Goal: Information Seeking & Learning: Check status

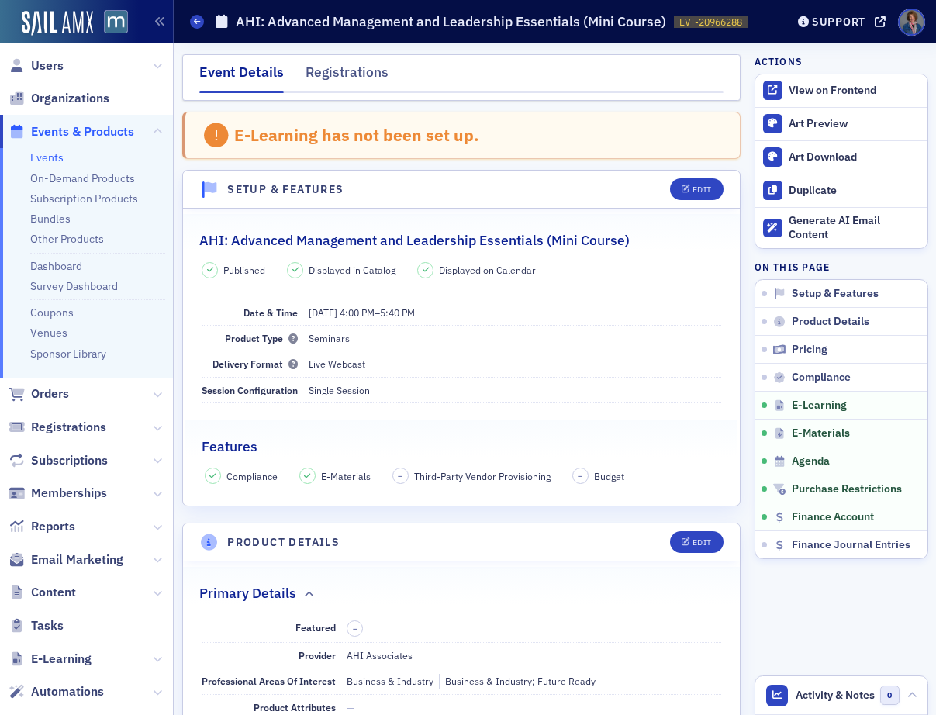
scroll to position [2522, 0]
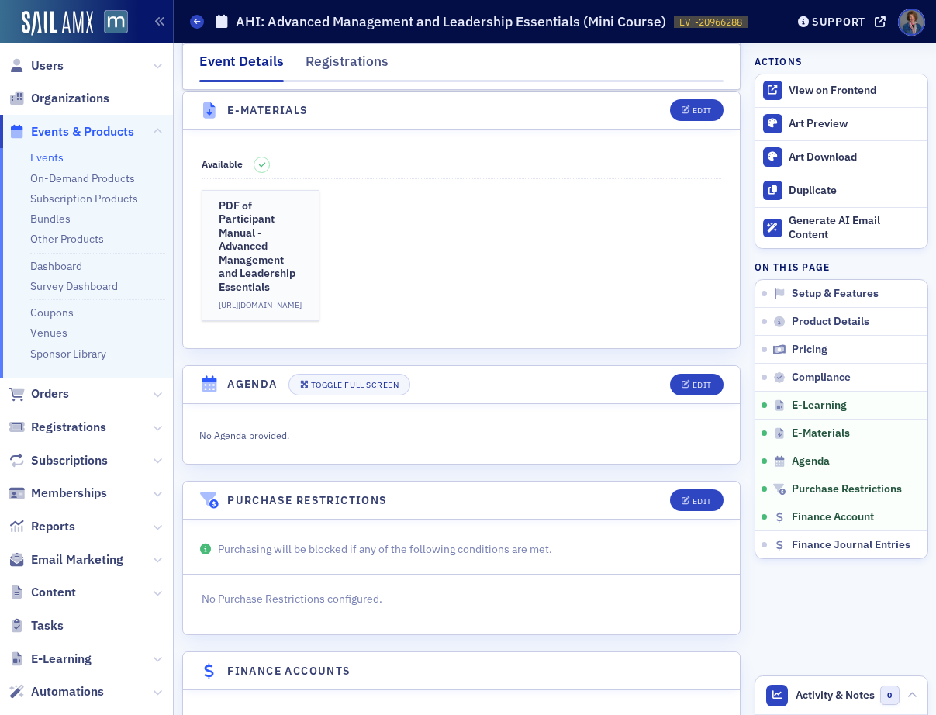
click at [48, 162] on link "Events" at bounding box center [46, 158] width 33 height 14
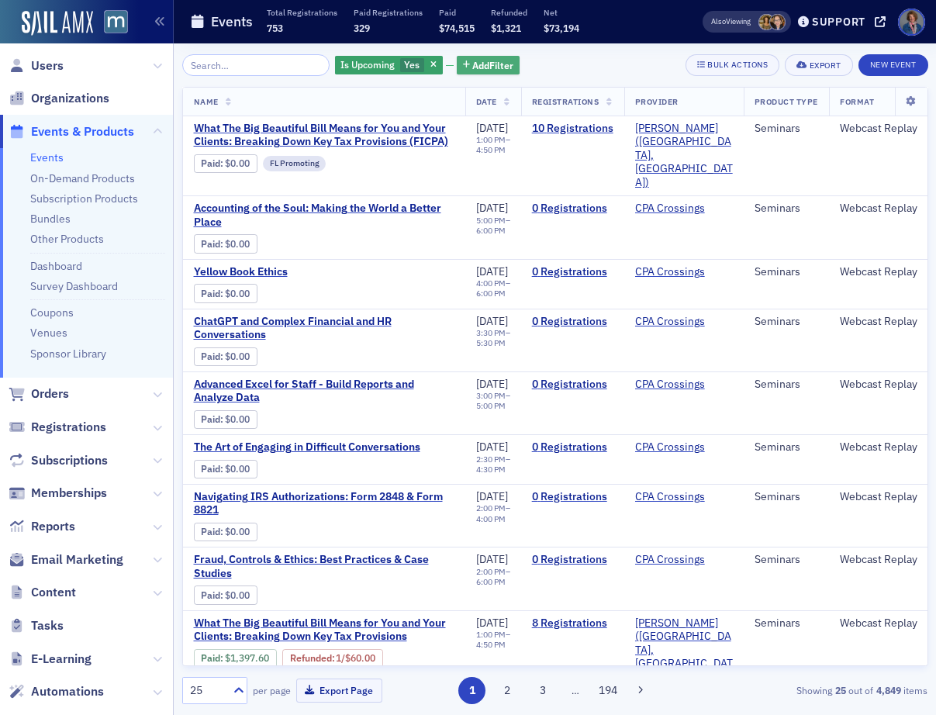
click at [475, 70] on span "Add Filter" at bounding box center [493, 65] width 41 height 14
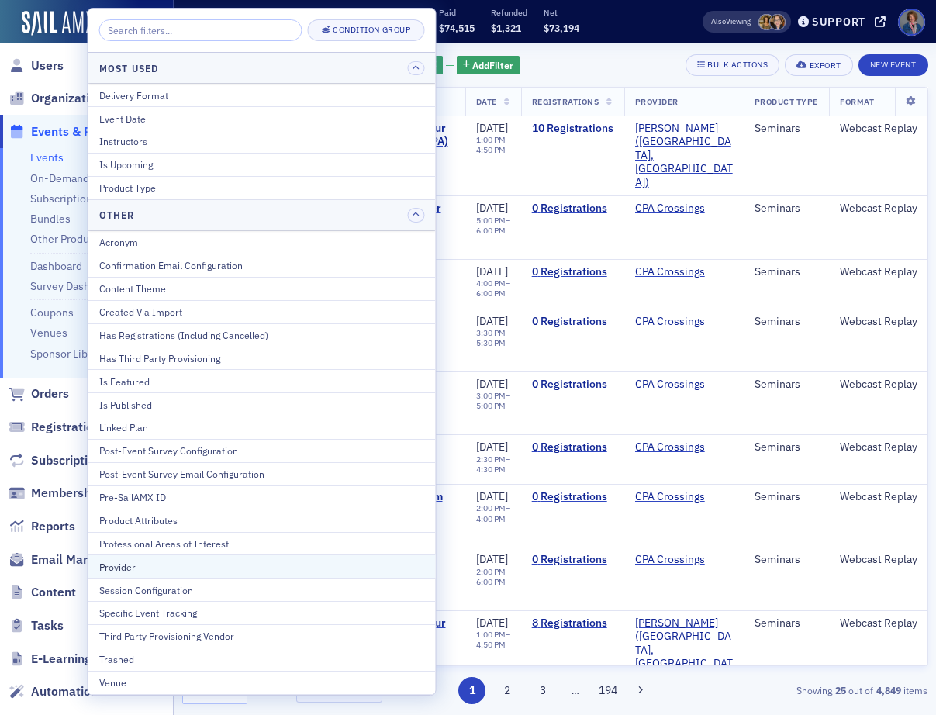
click at [168, 567] on div "Provider" at bounding box center [262, 567] width 326 height 14
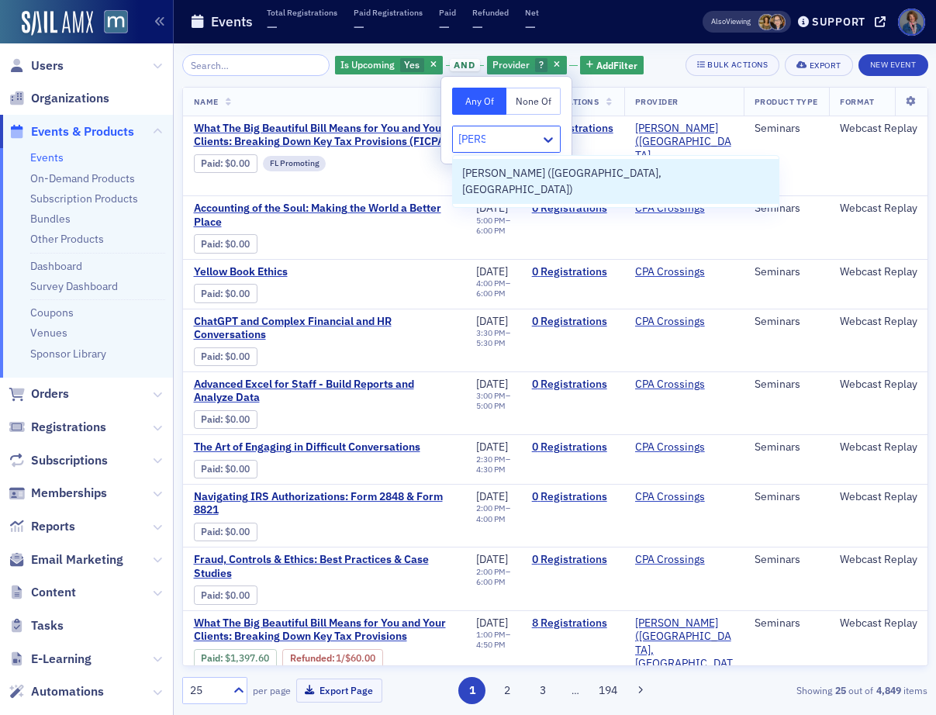
type input "[PERSON_NAME]"
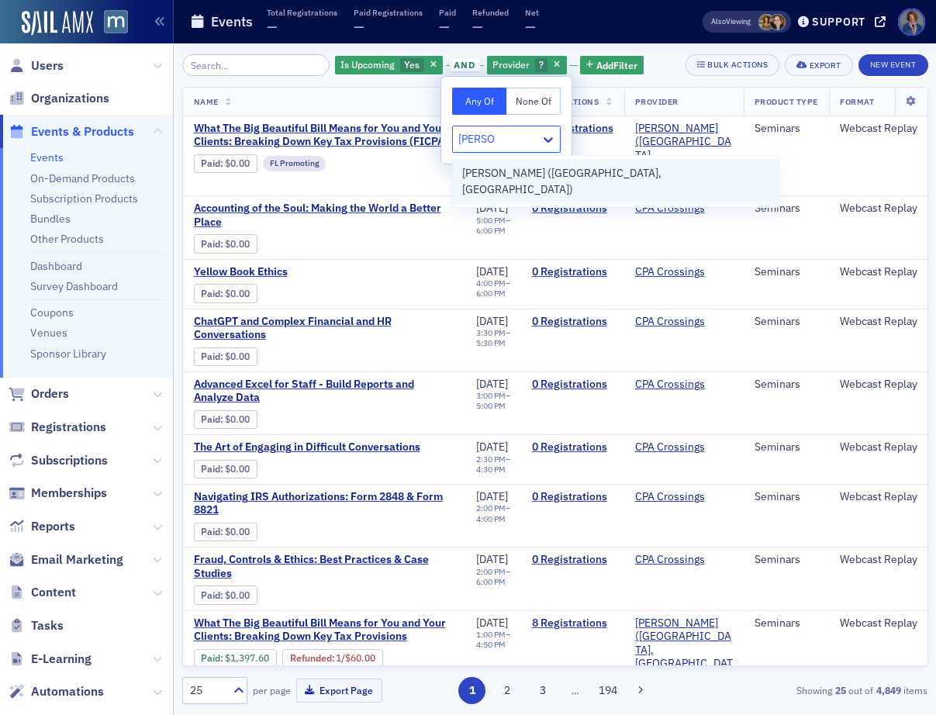
click at [534, 168] on span "[PERSON_NAME] ([GEOGRAPHIC_DATA], [GEOGRAPHIC_DATA])" at bounding box center [615, 181] width 307 height 33
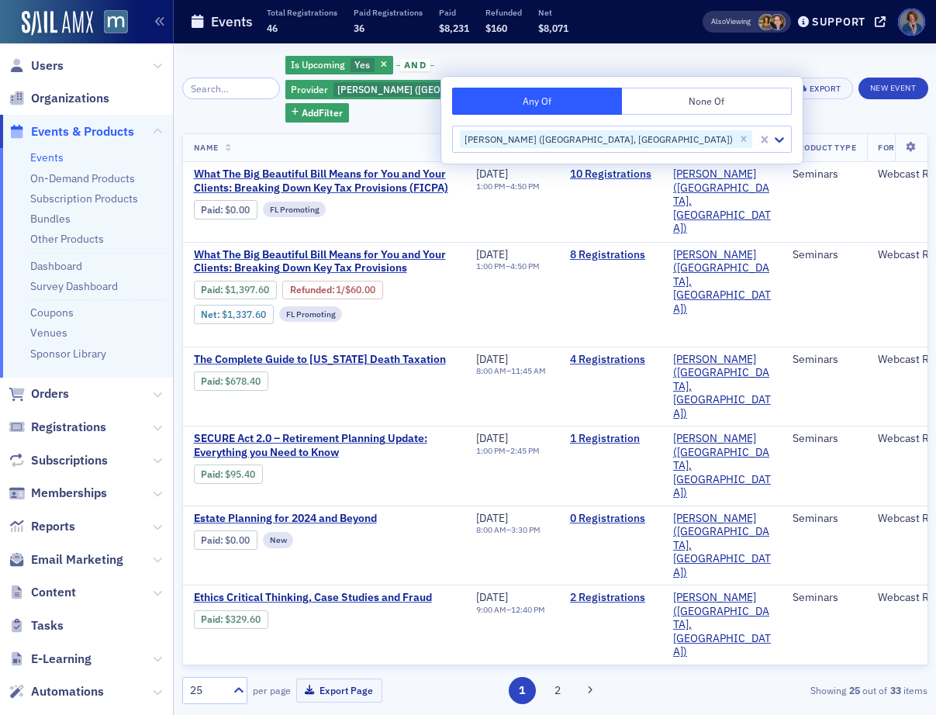
click at [694, 48] on div "Is Upcoming Yes and Provider [PERSON_NAME] ([GEOGRAPHIC_DATA], [GEOGRAPHIC_DATA…" at bounding box center [555, 379] width 746 height 672
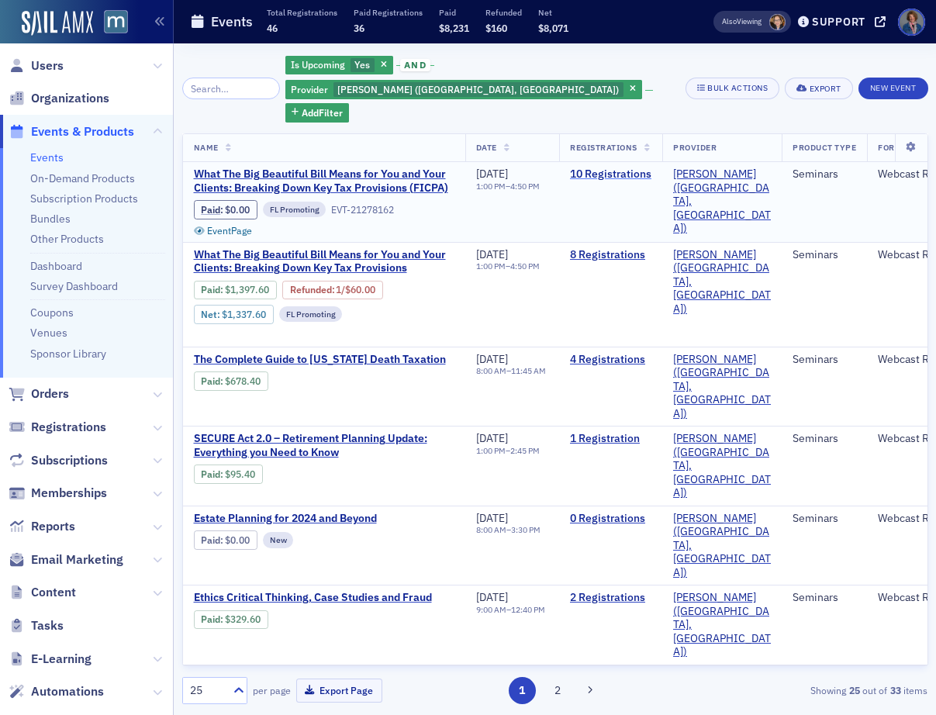
click at [649, 168] on link "10 Registrations" at bounding box center [610, 175] width 81 height 14
